Goal: Transaction & Acquisition: Purchase product/service

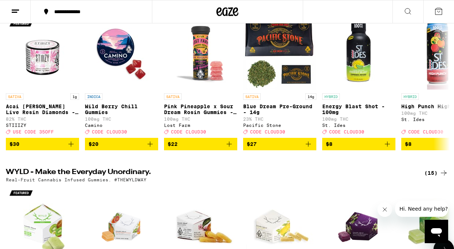
scroll to position [62, 0]
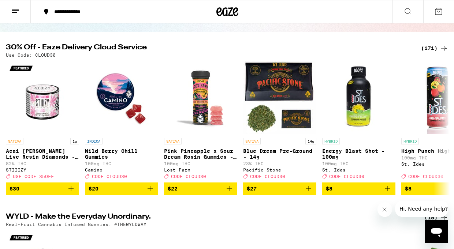
click at [427, 49] on div "(171)" at bounding box center [434, 48] width 27 height 9
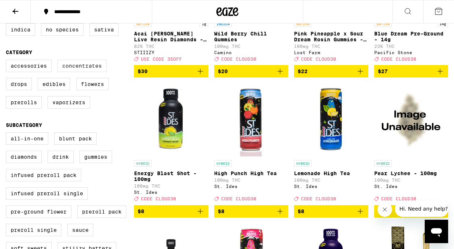
scroll to position [164, 0]
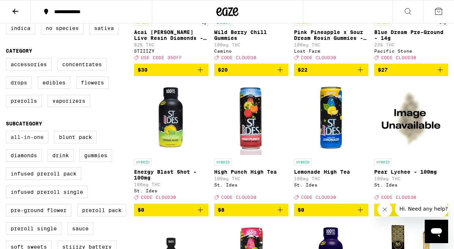
click at [33, 144] on label "All-In-One" at bounding box center [27, 137] width 42 height 12
click at [8, 133] on input "All-In-One" at bounding box center [7, 132] width 0 height 0
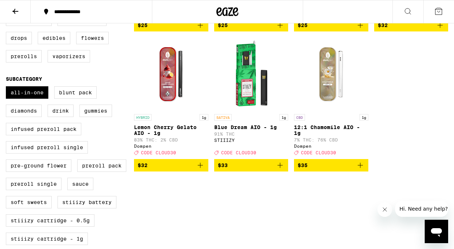
scroll to position [212, 0]
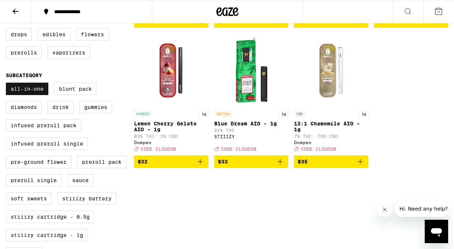
click at [30, 95] on label "All-In-One" at bounding box center [27, 89] width 42 height 12
click at [8, 84] on input "All-In-One" at bounding box center [7, 84] width 0 height 0
checkbox input "false"
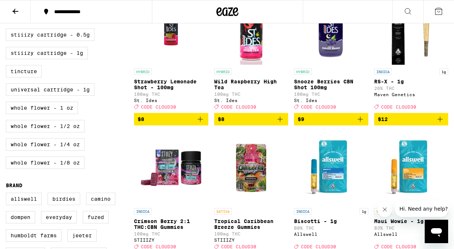
scroll to position [396, 0]
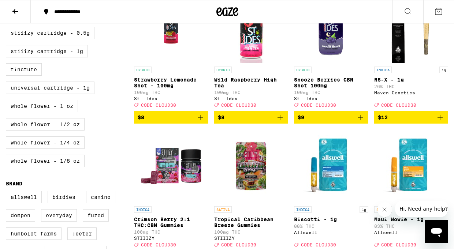
click at [47, 94] on label "Universal Cartridge - 1g" at bounding box center [50, 88] width 89 height 12
checkbox input "true"
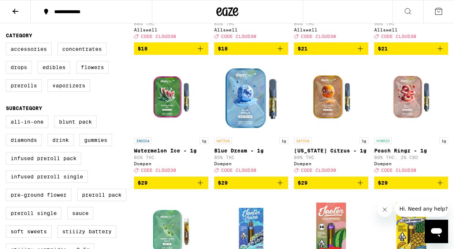
scroll to position [197, 0]
